Goal: Check status: Check status

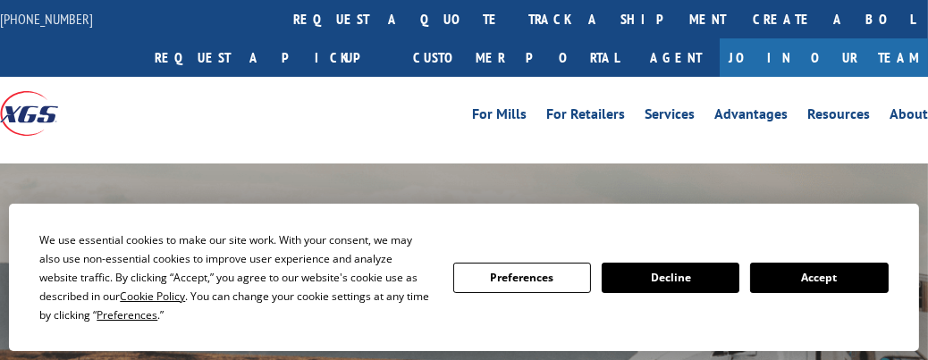
click at [515, 13] on link "track a shipment" at bounding box center [627, 19] width 224 height 38
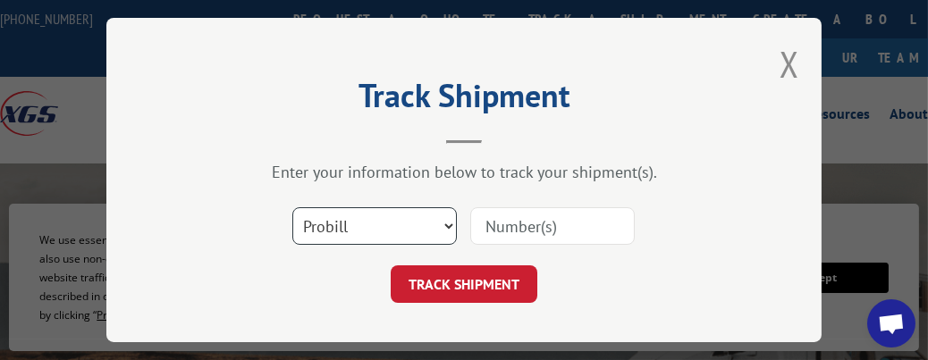
click at [448, 217] on select "Select category... Probill BOL PO" at bounding box center [374, 226] width 165 height 38
select select "bol"
click at [292, 207] on select "Select category... Probill BOL PO" at bounding box center [374, 226] width 165 height 38
click at [537, 216] on input at bounding box center [552, 226] width 165 height 38
click at [537, 215] on input at bounding box center [552, 226] width 165 height 38
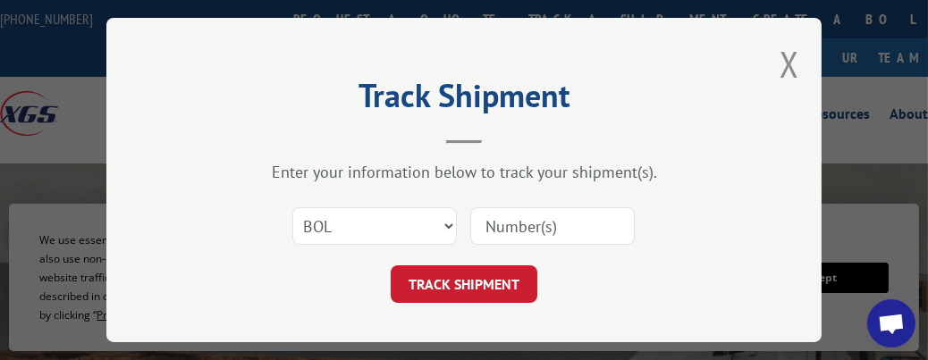
paste input "6018260"
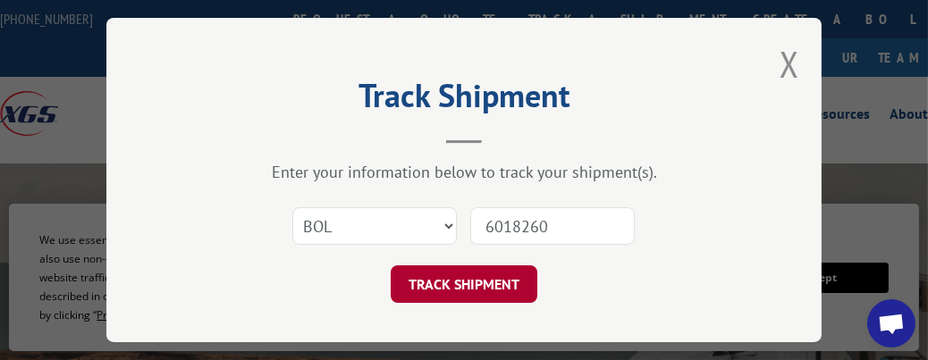
type input "6018260"
click at [477, 276] on button "TRACK SHIPMENT" at bounding box center [464, 285] width 147 height 38
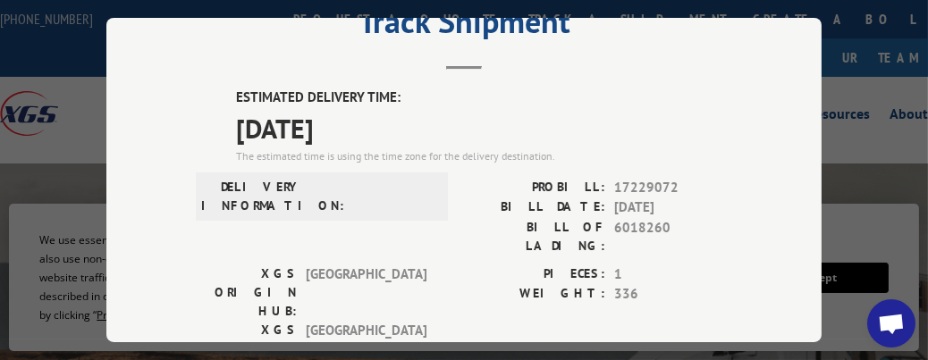
scroll to position [99, 0]
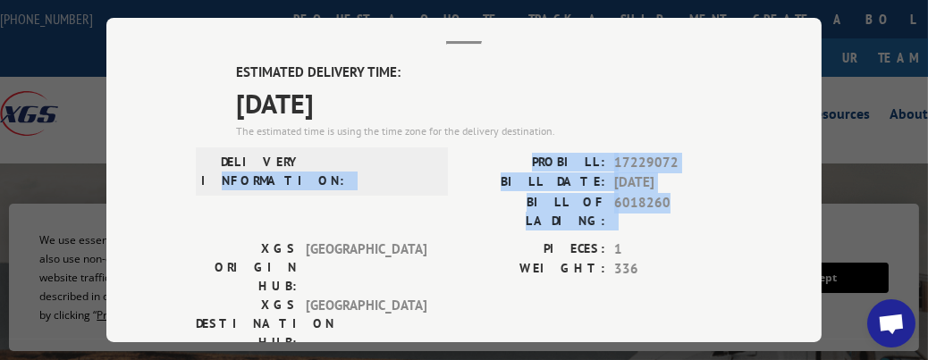
drag, startPoint x: 682, startPoint y: 191, endPoint x: 219, endPoint y: 193, distance: 463.2
click at [219, 193] on div "DELIVERY INFORMATION: PROBILL: 17229072 BILL DATE: [DATE] BILL OF LADING: 60182…" at bounding box center [464, 196] width 537 height 87
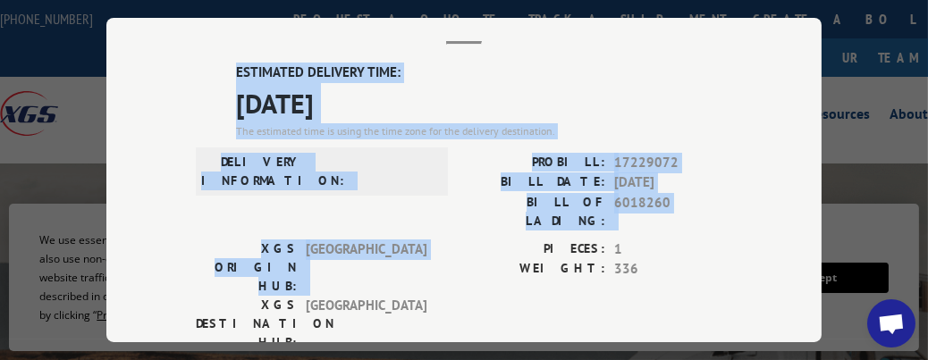
drag, startPoint x: 189, startPoint y: 241, endPoint x: 626, endPoint y: 25, distance: 487.5
click at [626, 25] on div "Track Shipment ESTIMATED DELIVERY TIME: [DATE] The estimated time is using the …" at bounding box center [463, 180] width 715 height 325
copy div "Track Shipment ESTIMATED DELIVERY TIME: [DATE] The estimated time is using the …"
click at [76, 181] on div "Track Shipment ESTIMATED DELIVERY TIME: [DATE] The estimated time is using the …" at bounding box center [464, 180] width 928 height 360
